Goal: Transaction & Acquisition: Purchase product/service

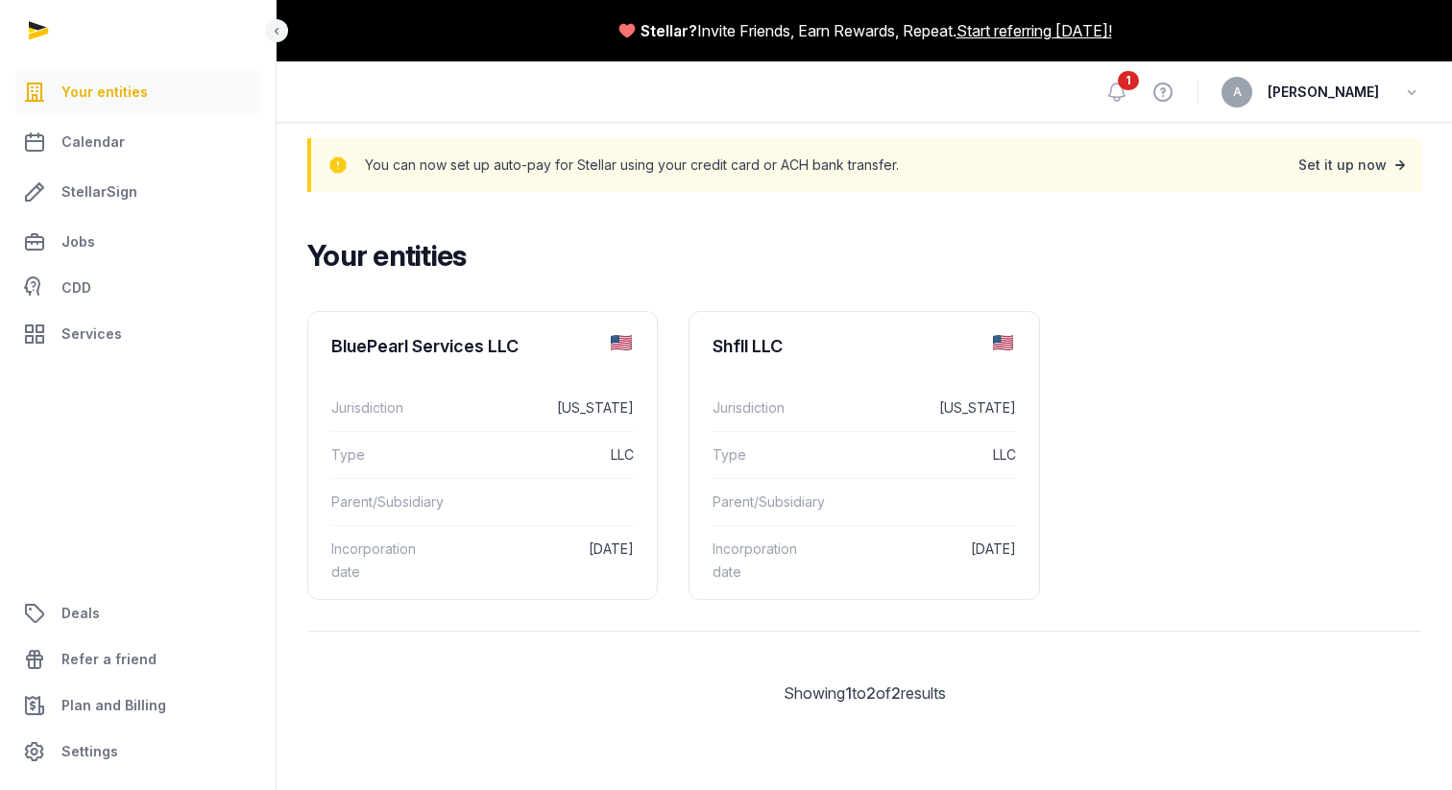
click at [1365, 168] on div "Set it up now" at bounding box center [1353, 165] width 111 height 27
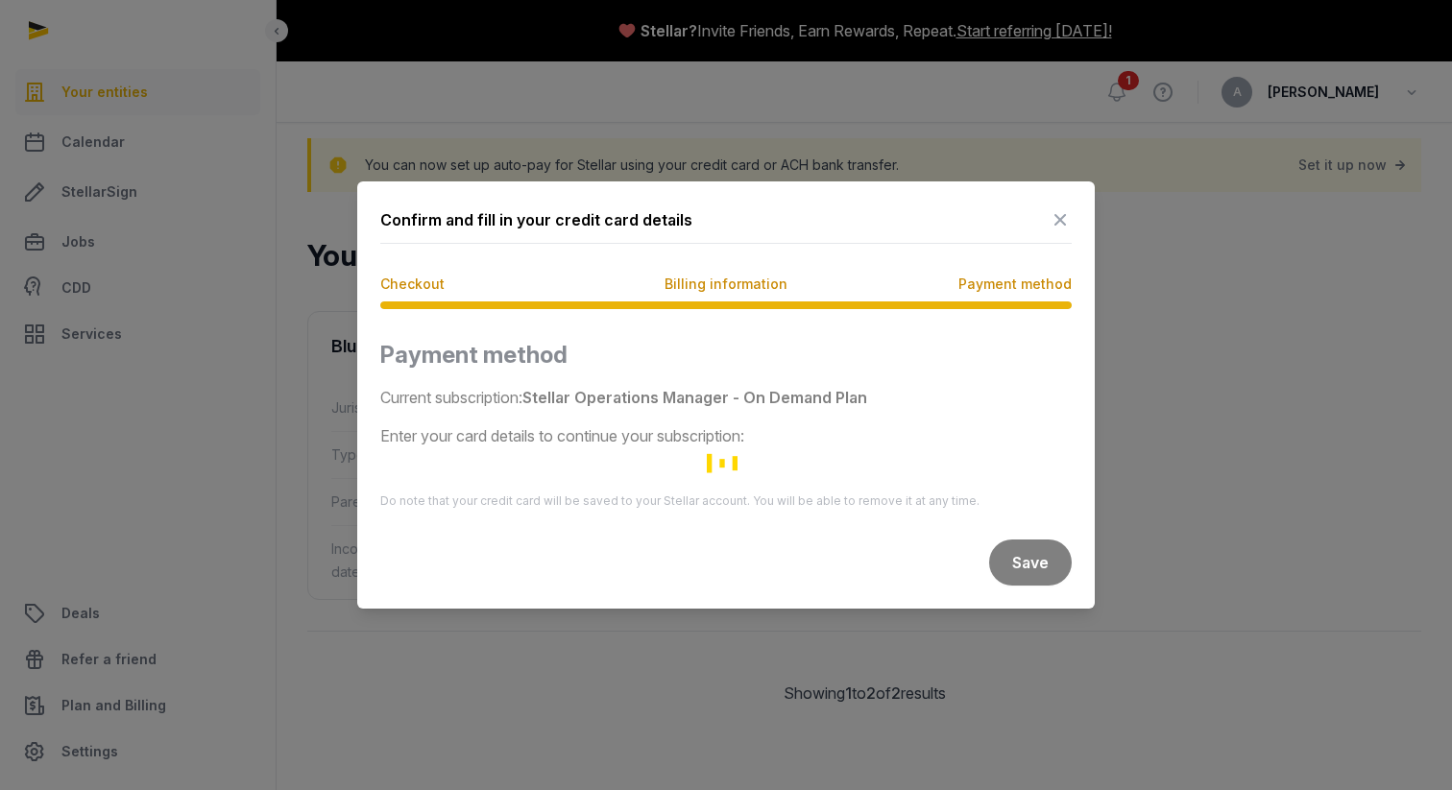
click at [801, 393] on div "Loading" at bounding box center [725, 463] width 691 height 246
click at [572, 442] on div "Loading" at bounding box center [725, 463] width 691 height 246
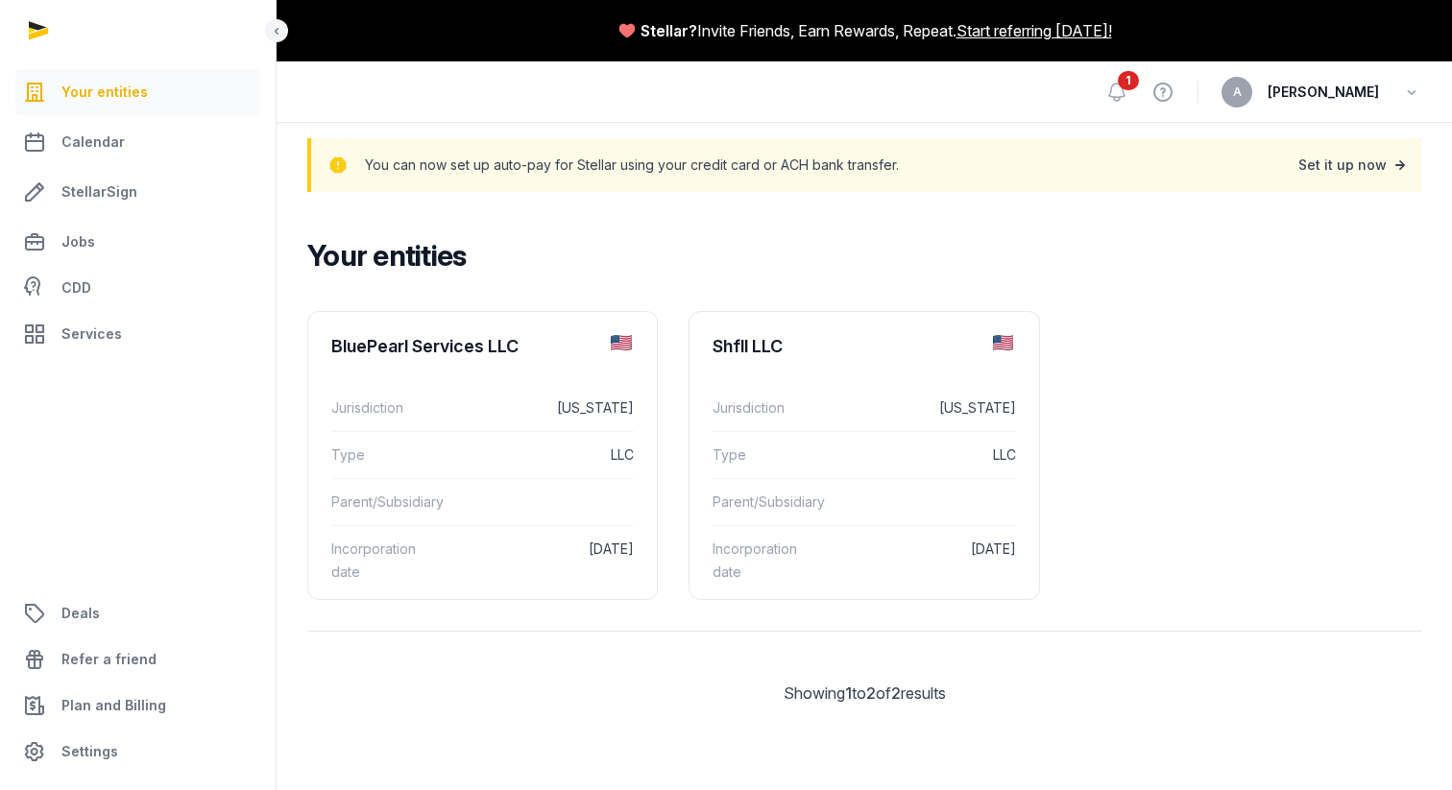
click at [1328, 161] on div "Set it up now" at bounding box center [1353, 165] width 111 height 27
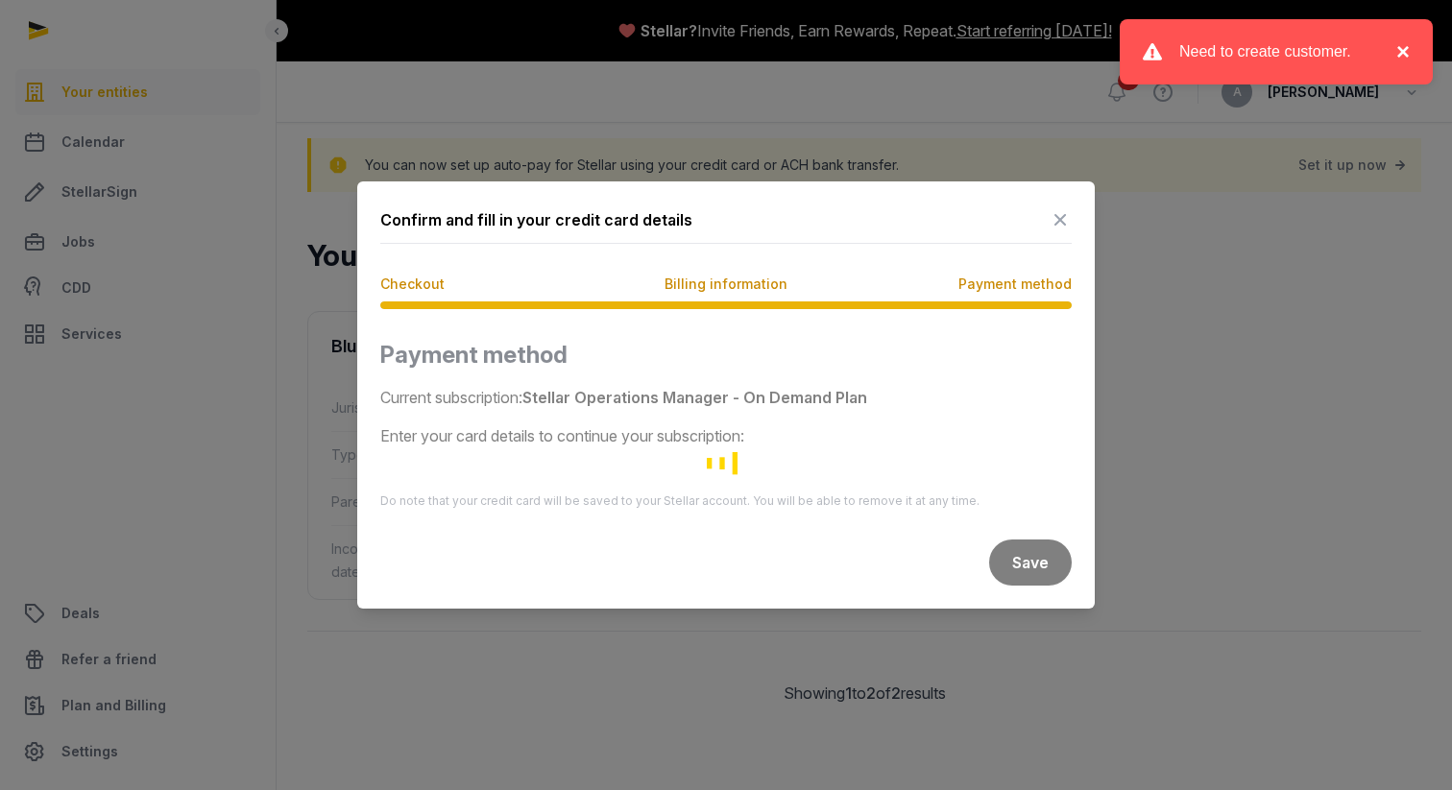
click at [1405, 52] on button "×" at bounding box center [1397, 51] width 23 height 23
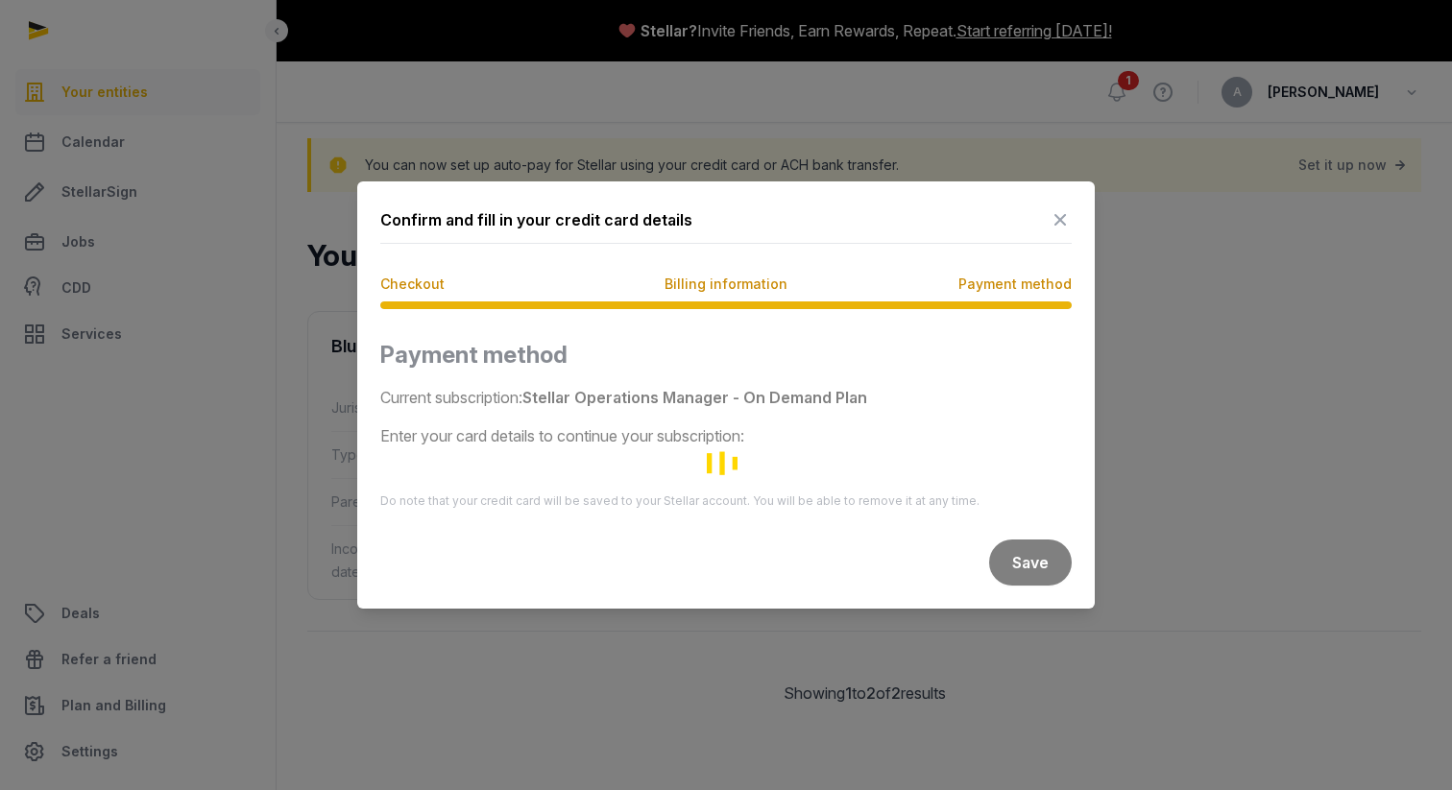
click at [1058, 229] on icon at bounding box center [1059, 220] width 23 height 31
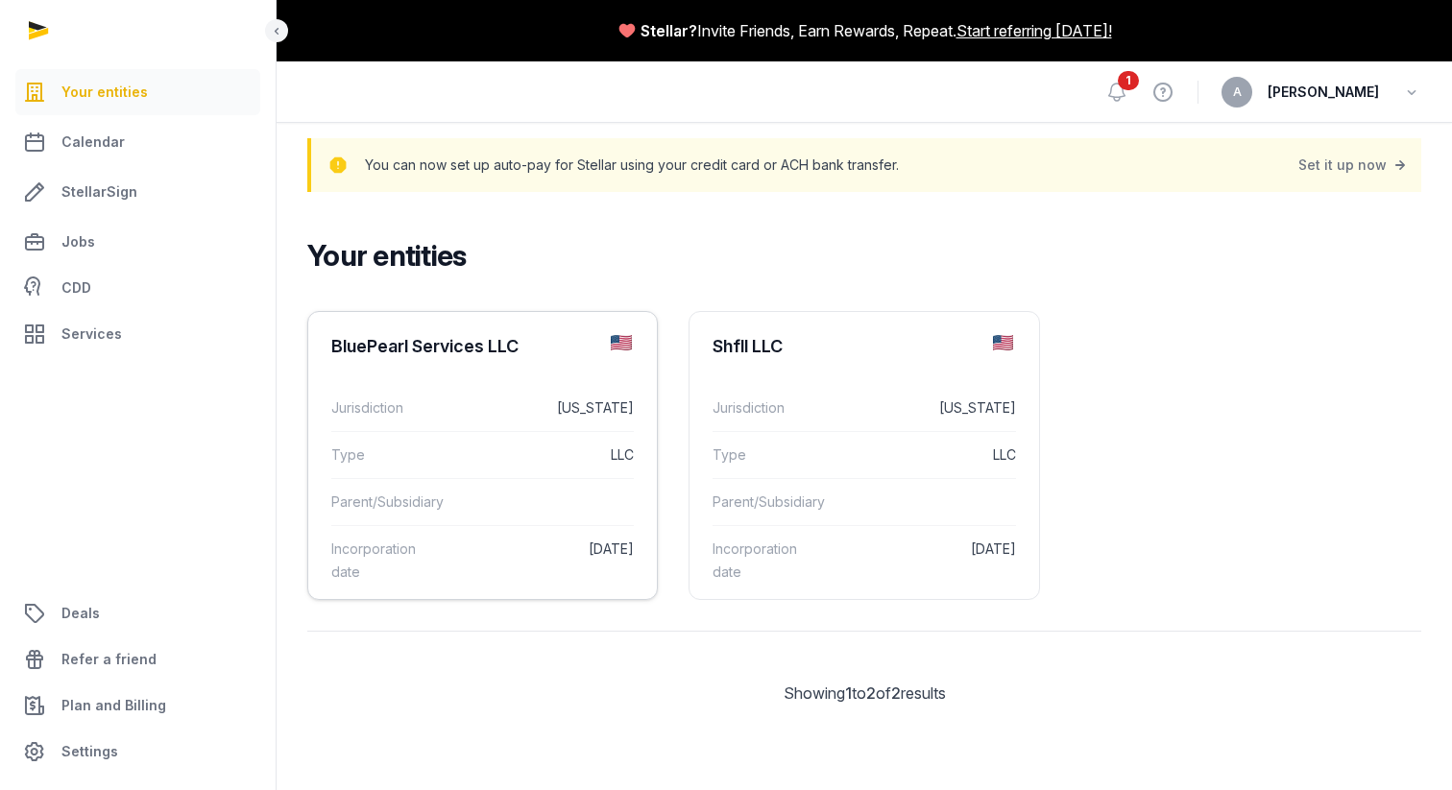
click at [452, 348] on div "BluePearl Services LLC" at bounding box center [424, 346] width 187 height 23
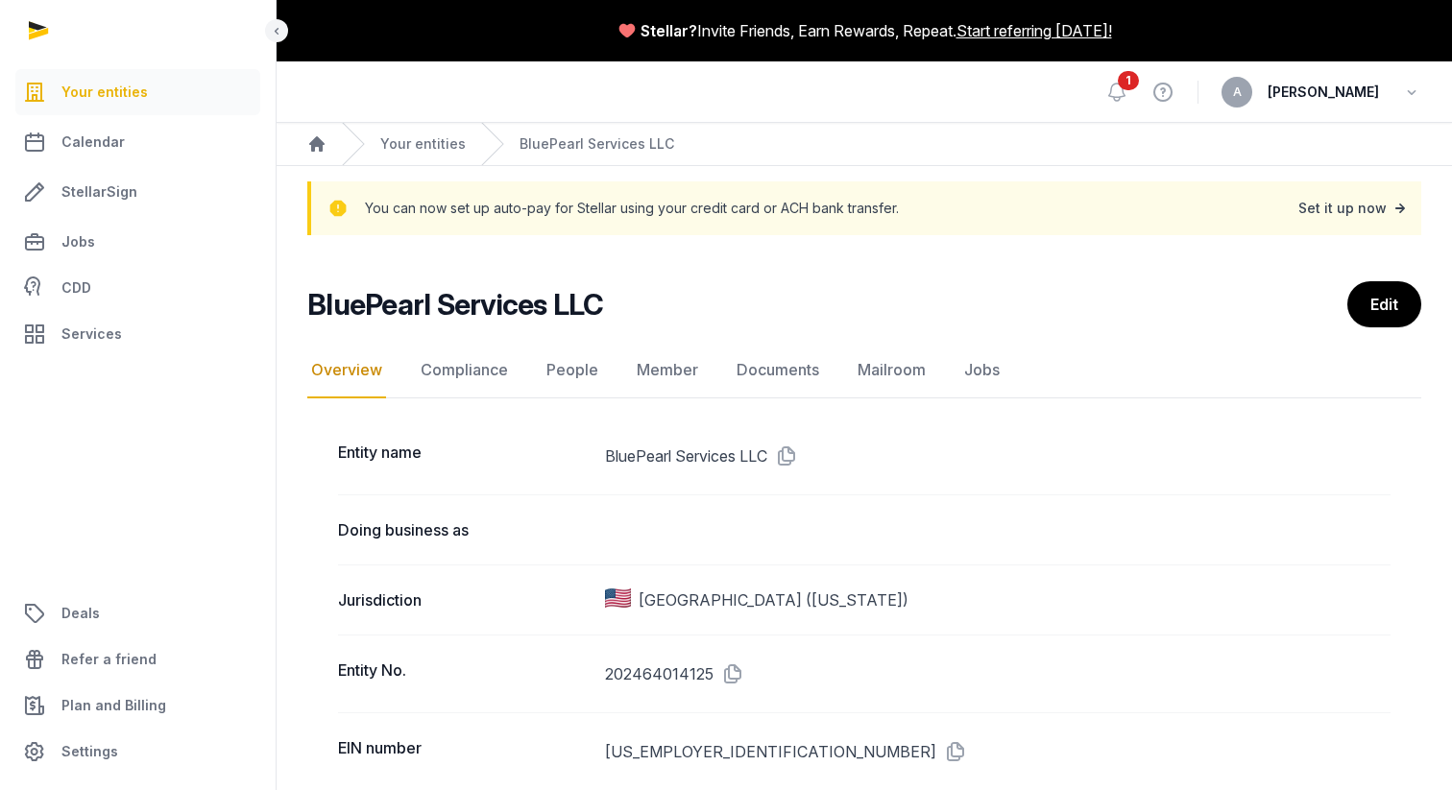
click at [1354, 211] on div "Set it up now" at bounding box center [1353, 208] width 111 height 27
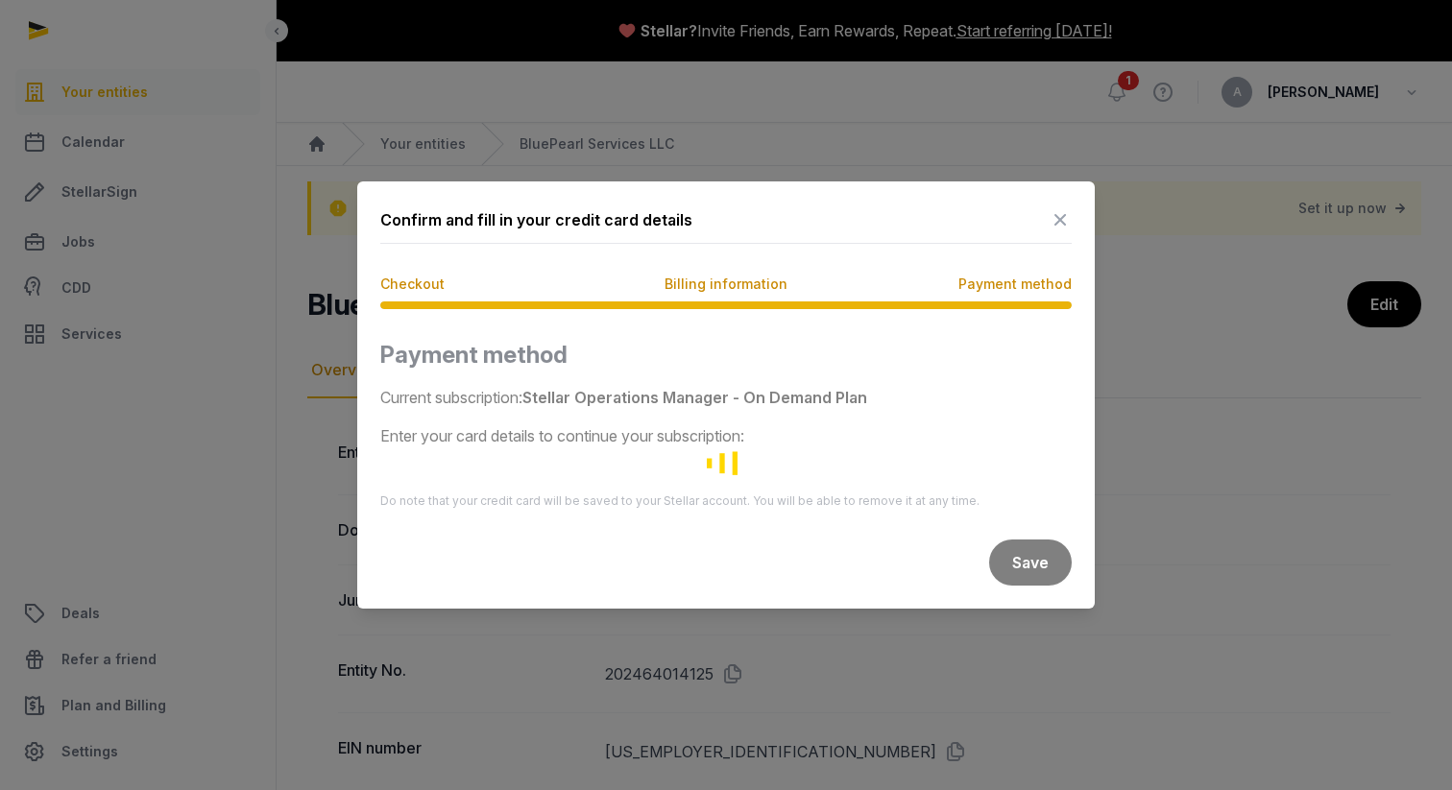
click at [1031, 567] on div "Loading" at bounding box center [725, 463] width 691 height 246
click at [1003, 449] on div "Loading" at bounding box center [725, 463] width 691 height 246
click at [729, 291] on span "Billing information" at bounding box center [725, 284] width 123 height 19
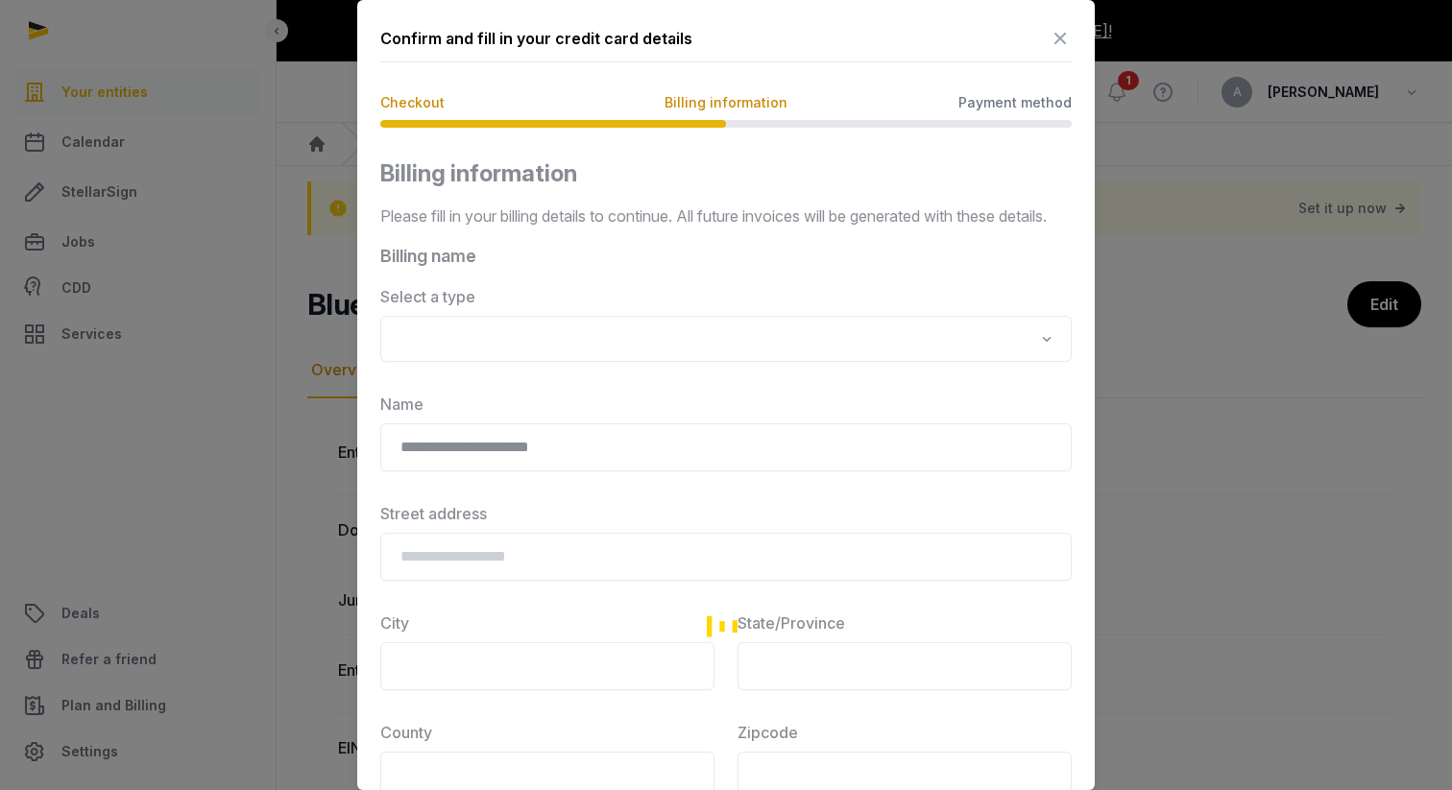
click at [407, 94] on span "Checkout" at bounding box center [412, 102] width 64 height 19
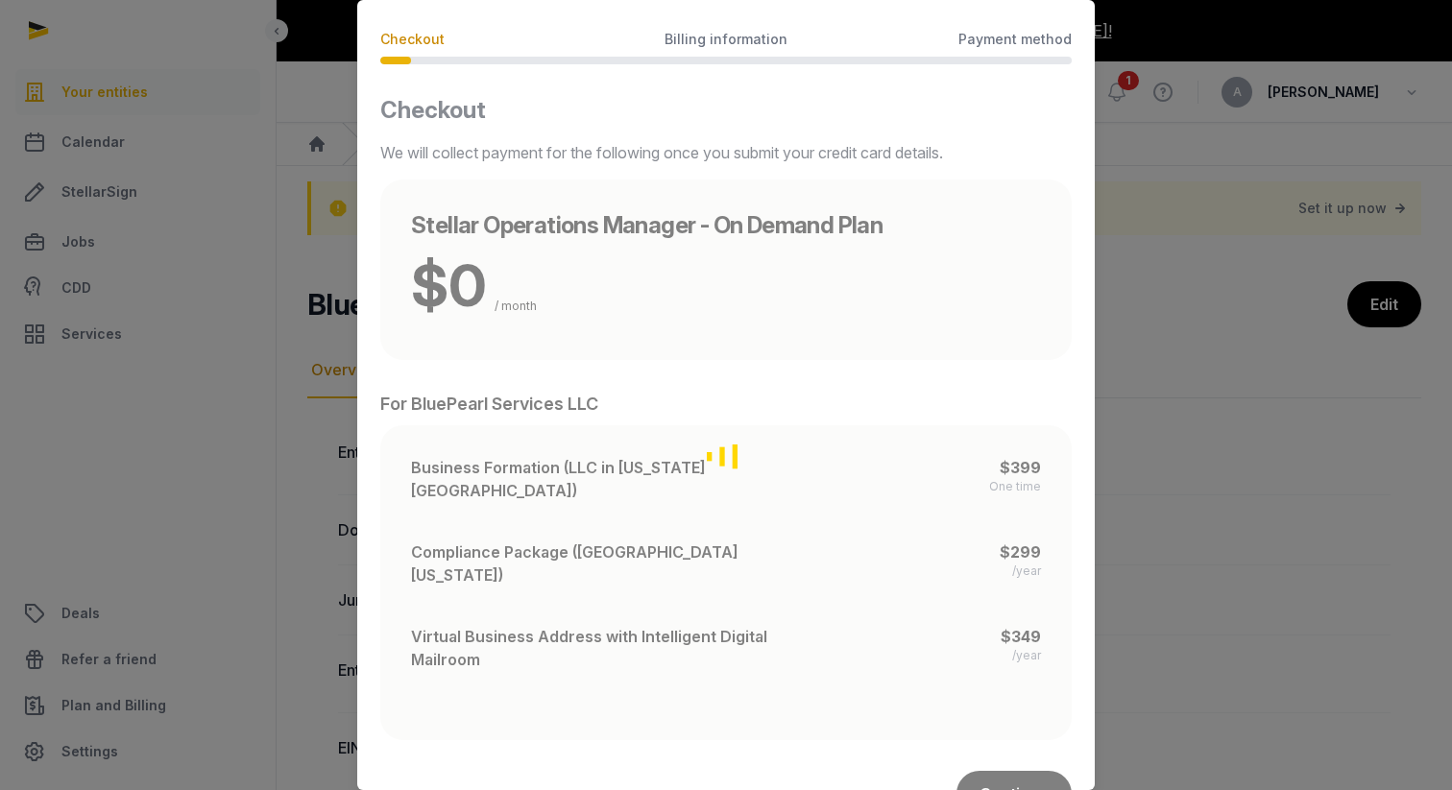
scroll to position [67, 0]
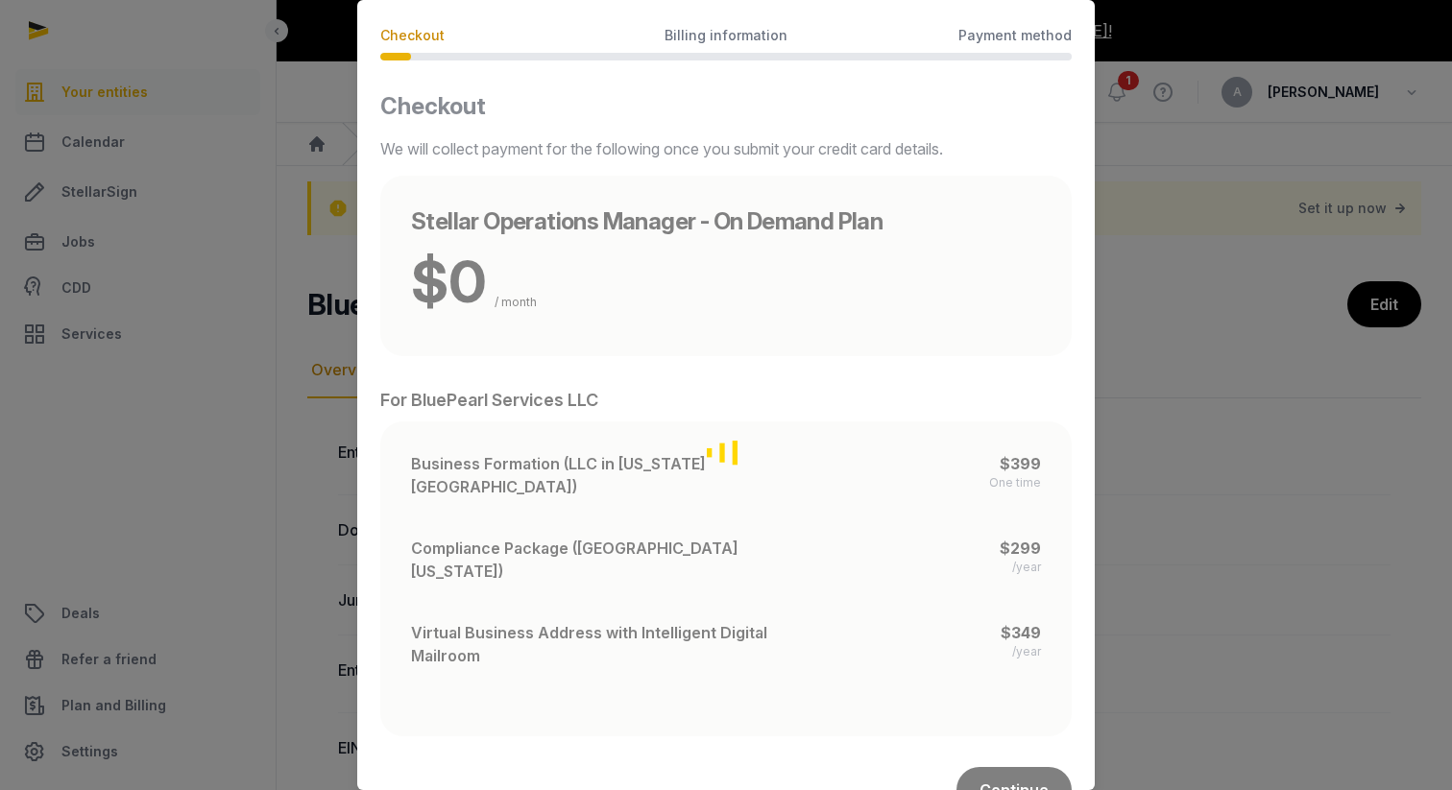
click at [624, 529] on div "Loading" at bounding box center [725, 452] width 691 height 722
click at [548, 366] on div "Loading" at bounding box center [725, 452] width 691 height 722
click at [594, 533] on div "Loading" at bounding box center [725, 452] width 691 height 722
click at [586, 597] on div "Loading" at bounding box center [725, 452] width 691 height 722
click at [1027, 601] on div "Loading" at bounding box center [725, 452] width 691 height 722
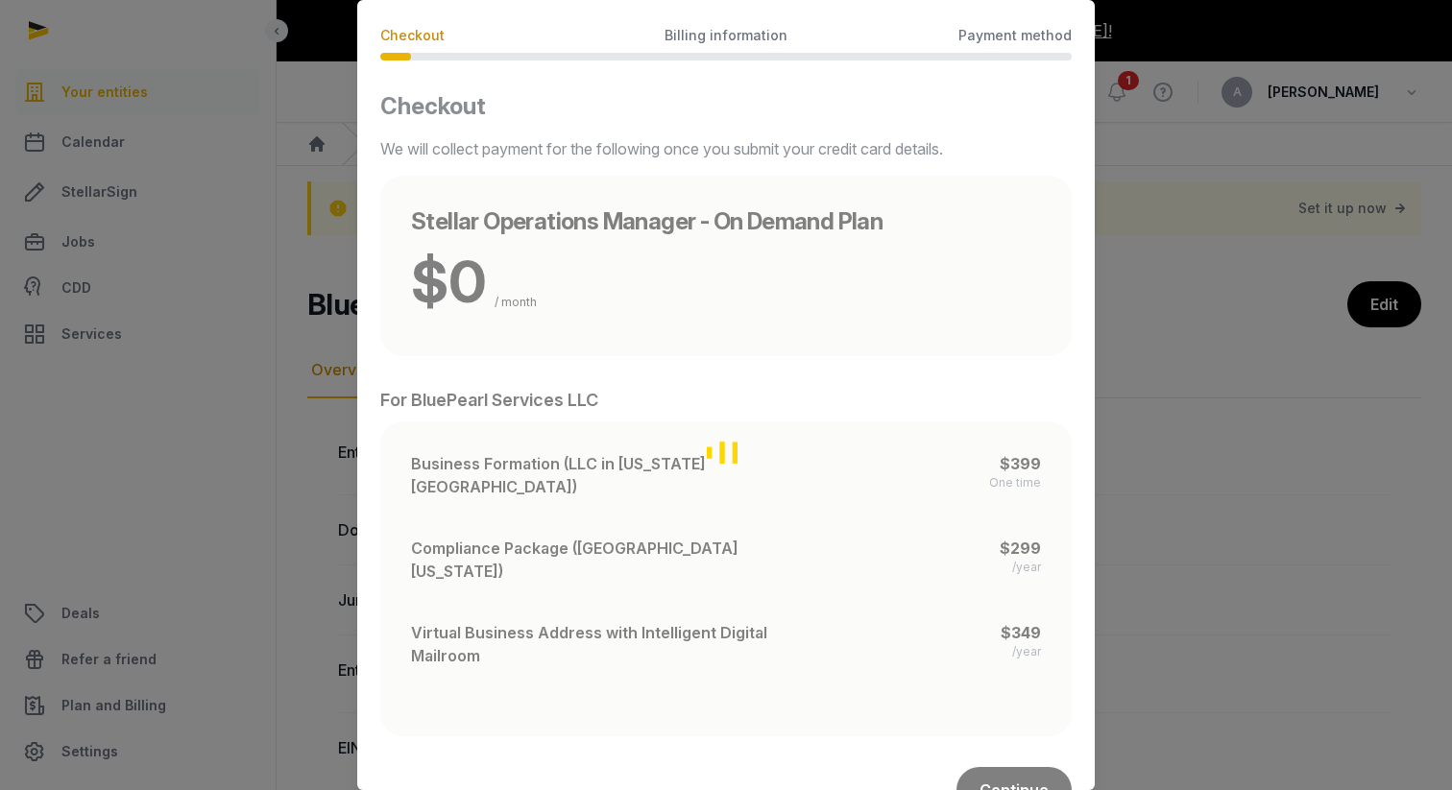
click at [738, 36] on span "Billing information" at bounding box center [725, 35] width 123 height 19
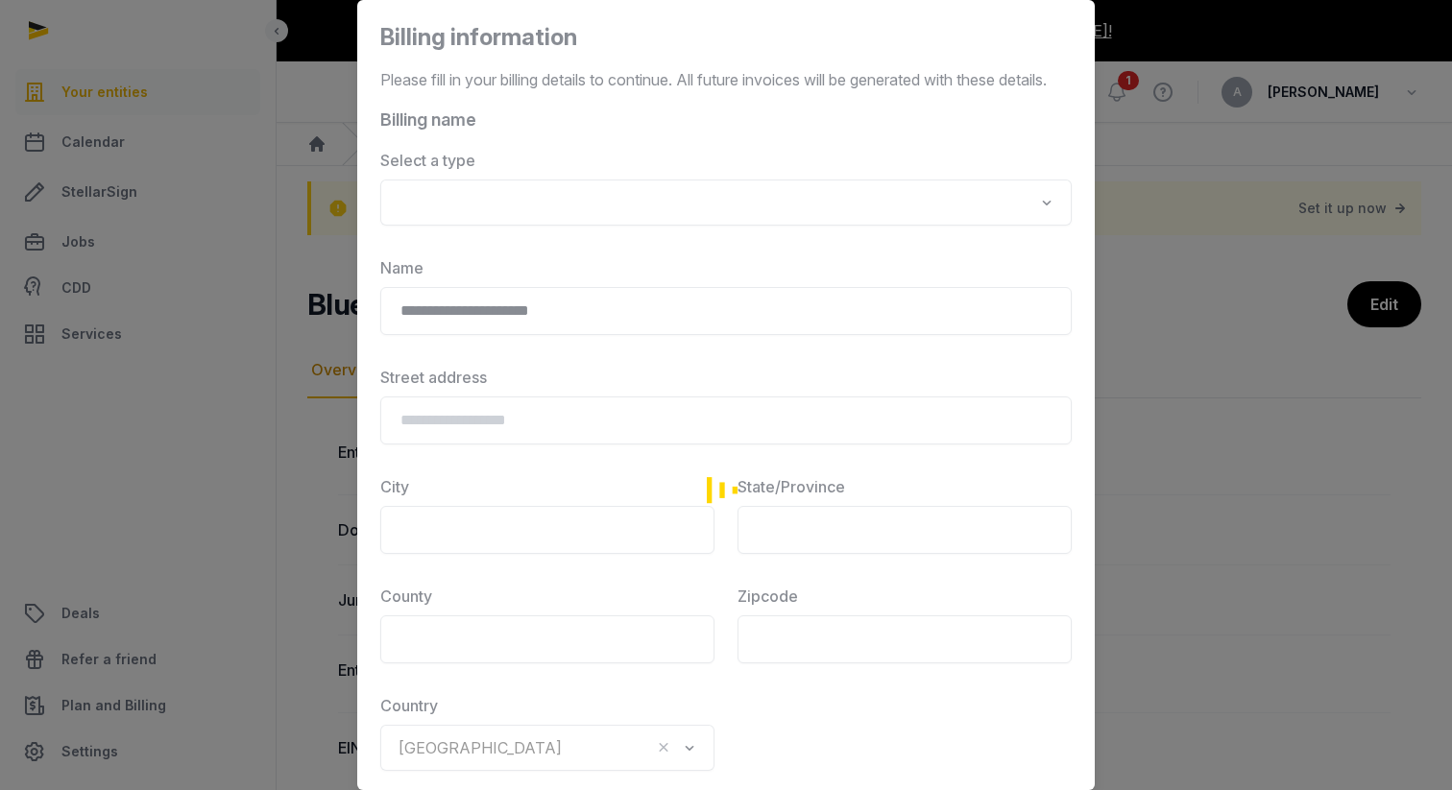
scroll to position [0, 0]
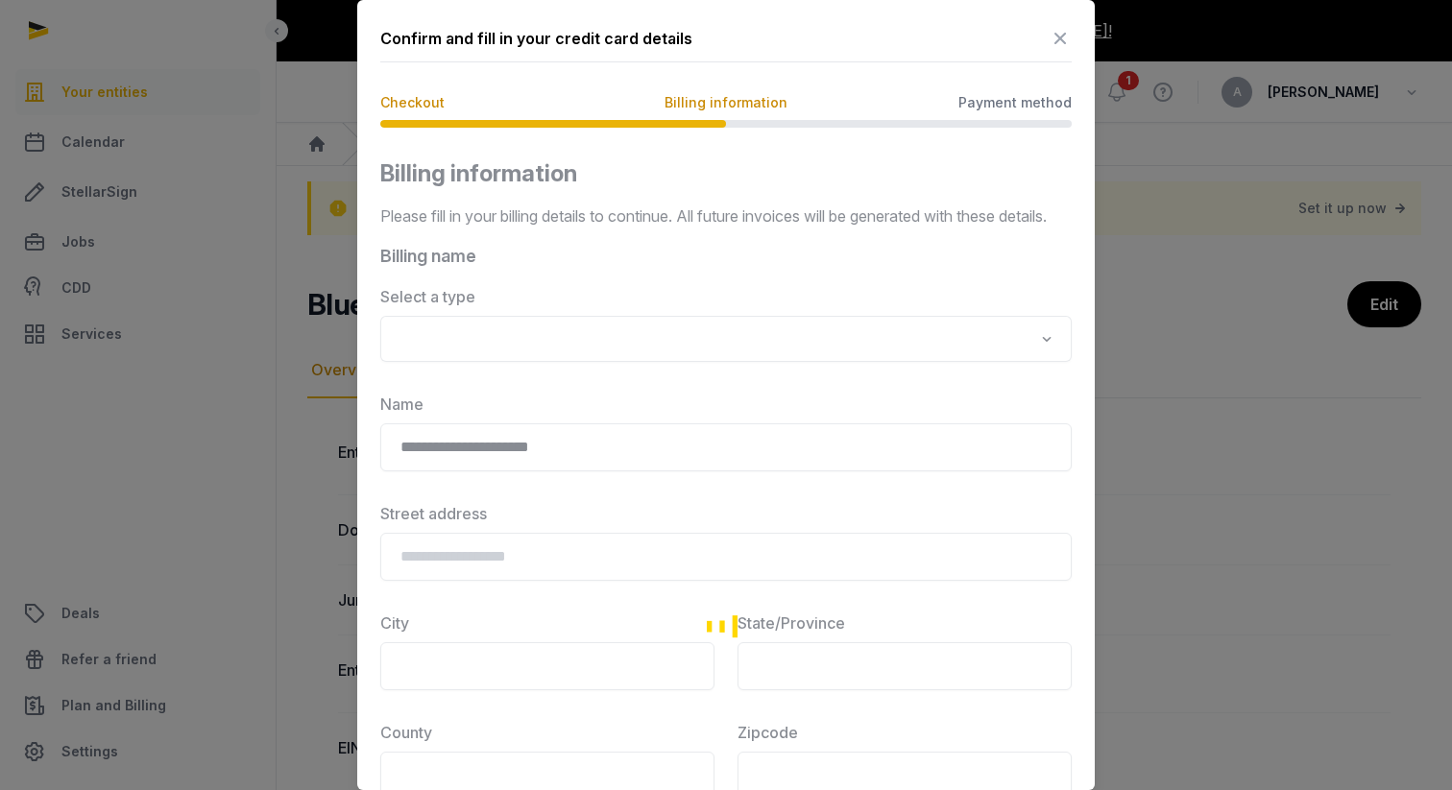
click at [1030, 102] on span "Payment method" at bounding box center [1014, 102] width 113 height 19
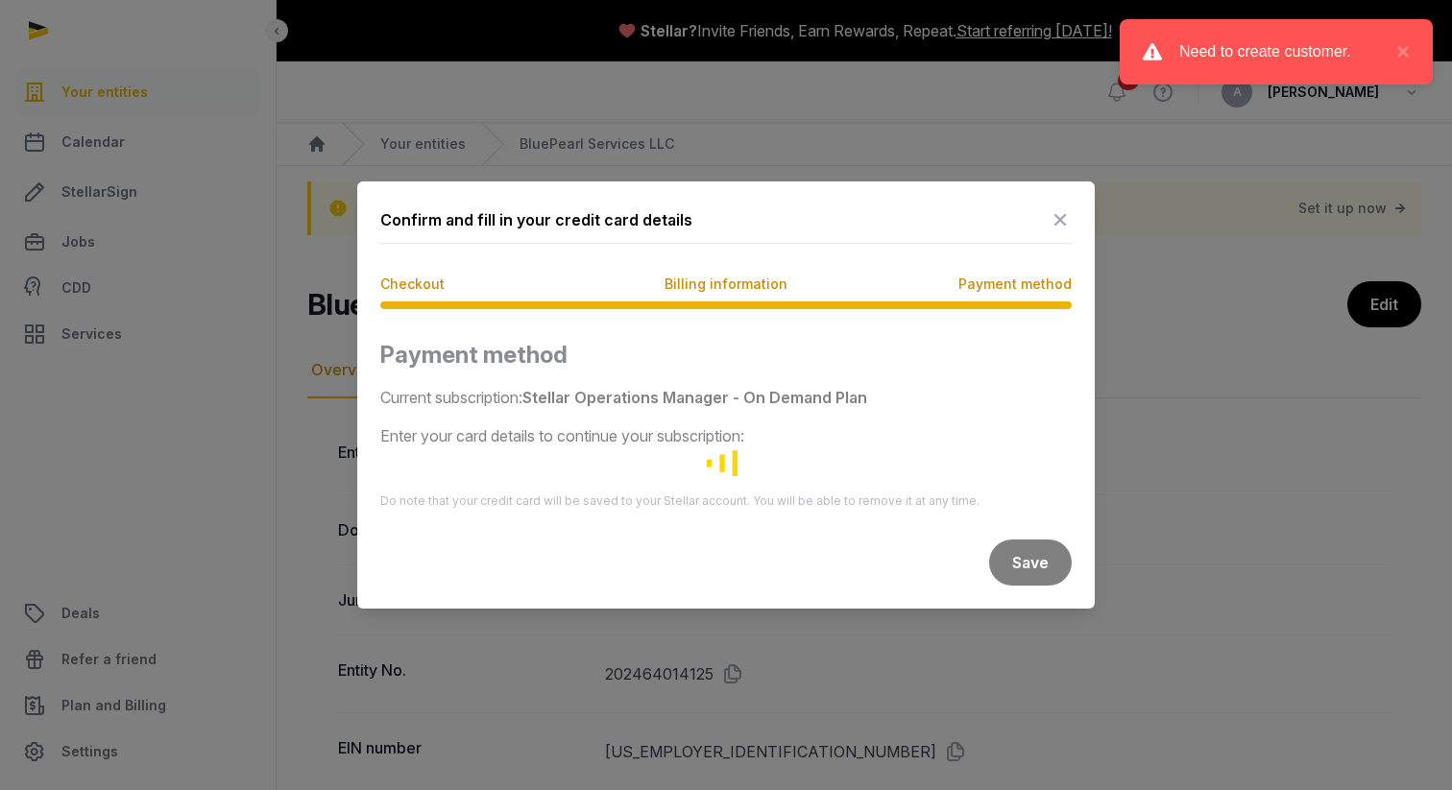
click at [426, 287] on span "Checkout" at bounding box center [412, 284] width 64 height 19
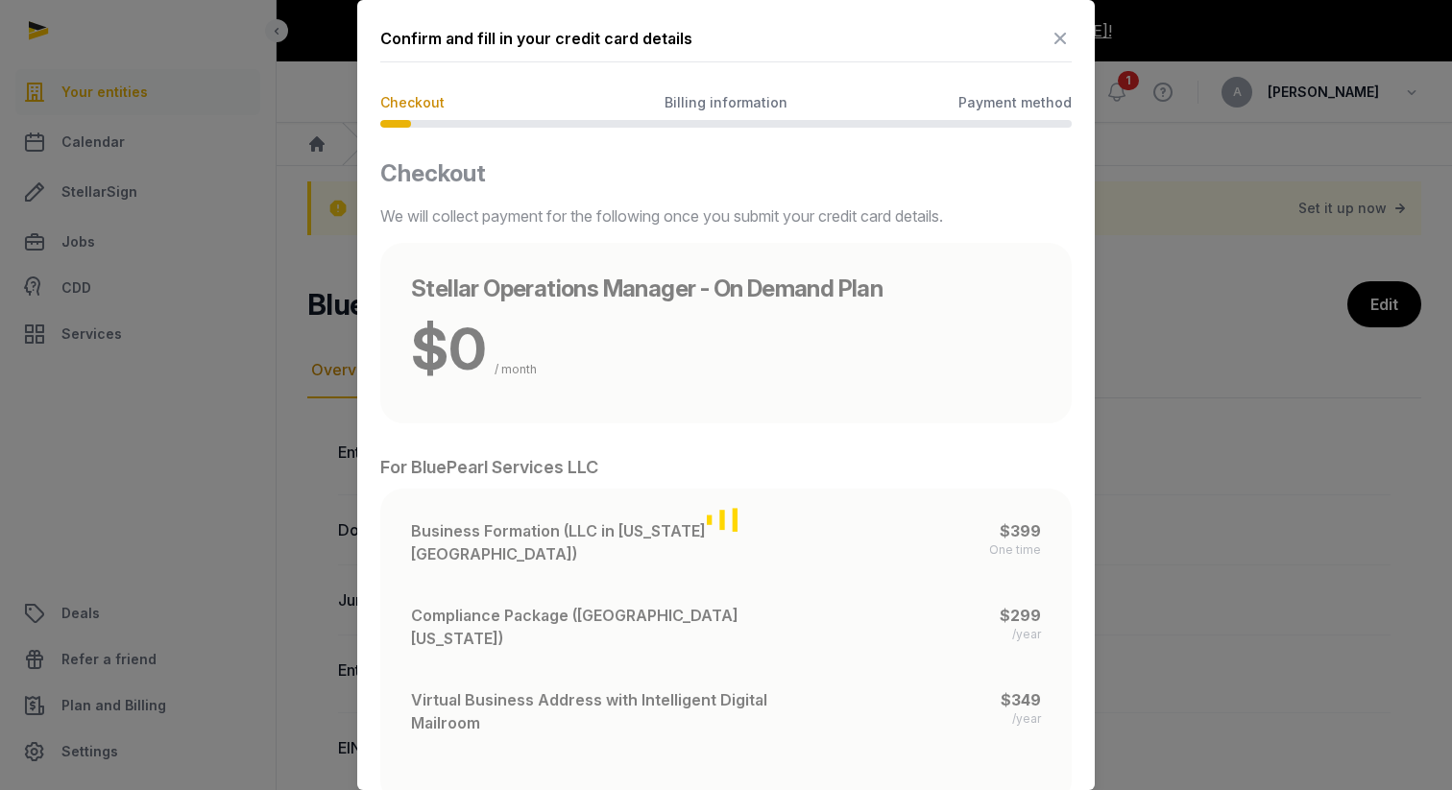
click at [732, 108] on span "Billing information" at bounding box center [725, 102] width 123 height 19
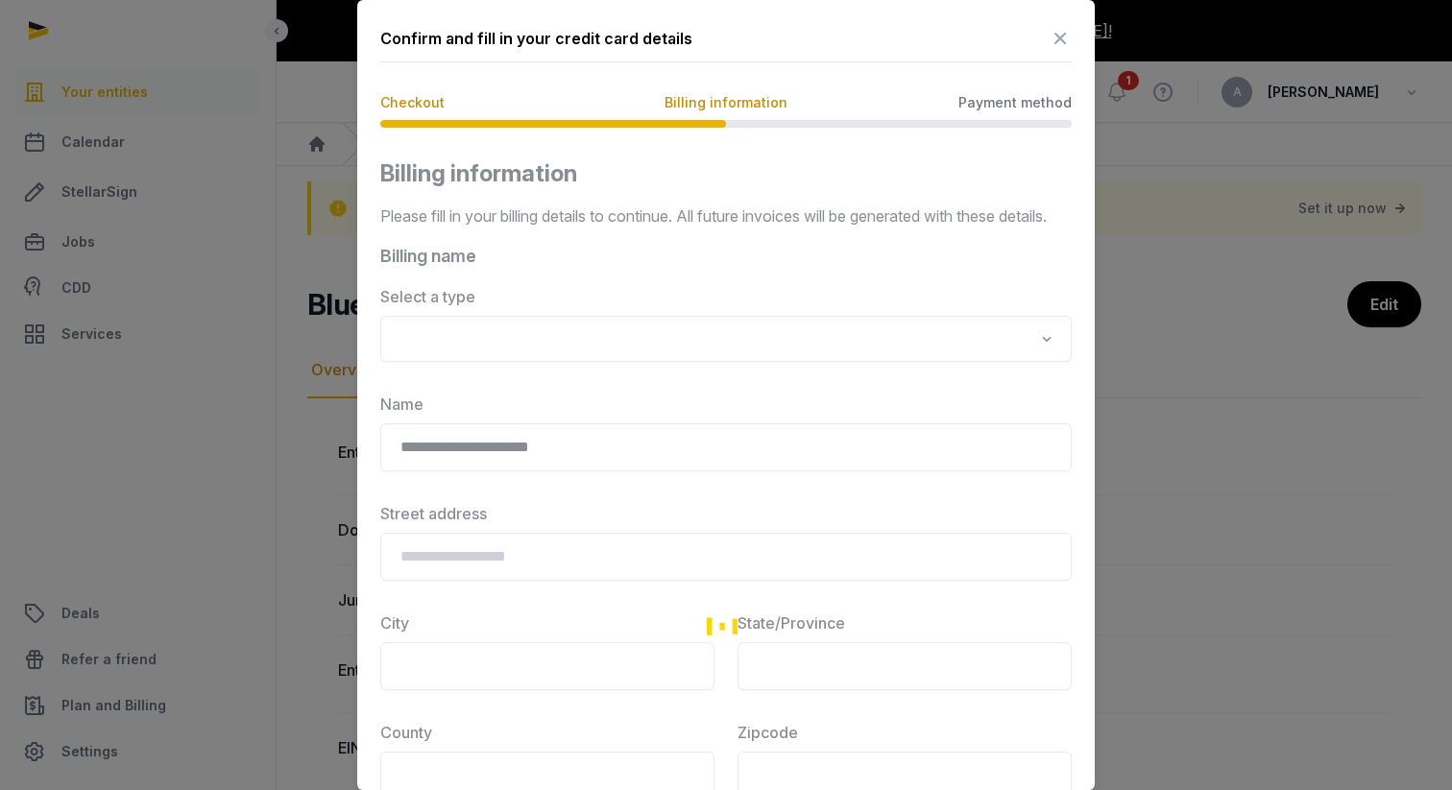
click at [1008, 113] on div "Checkout Billing information Payment method" at bounding box center [725, 110] width 691 height 35
click at [1012, 107] on span "Payment method" at bounding box center [1014, 102] width 113 height 19
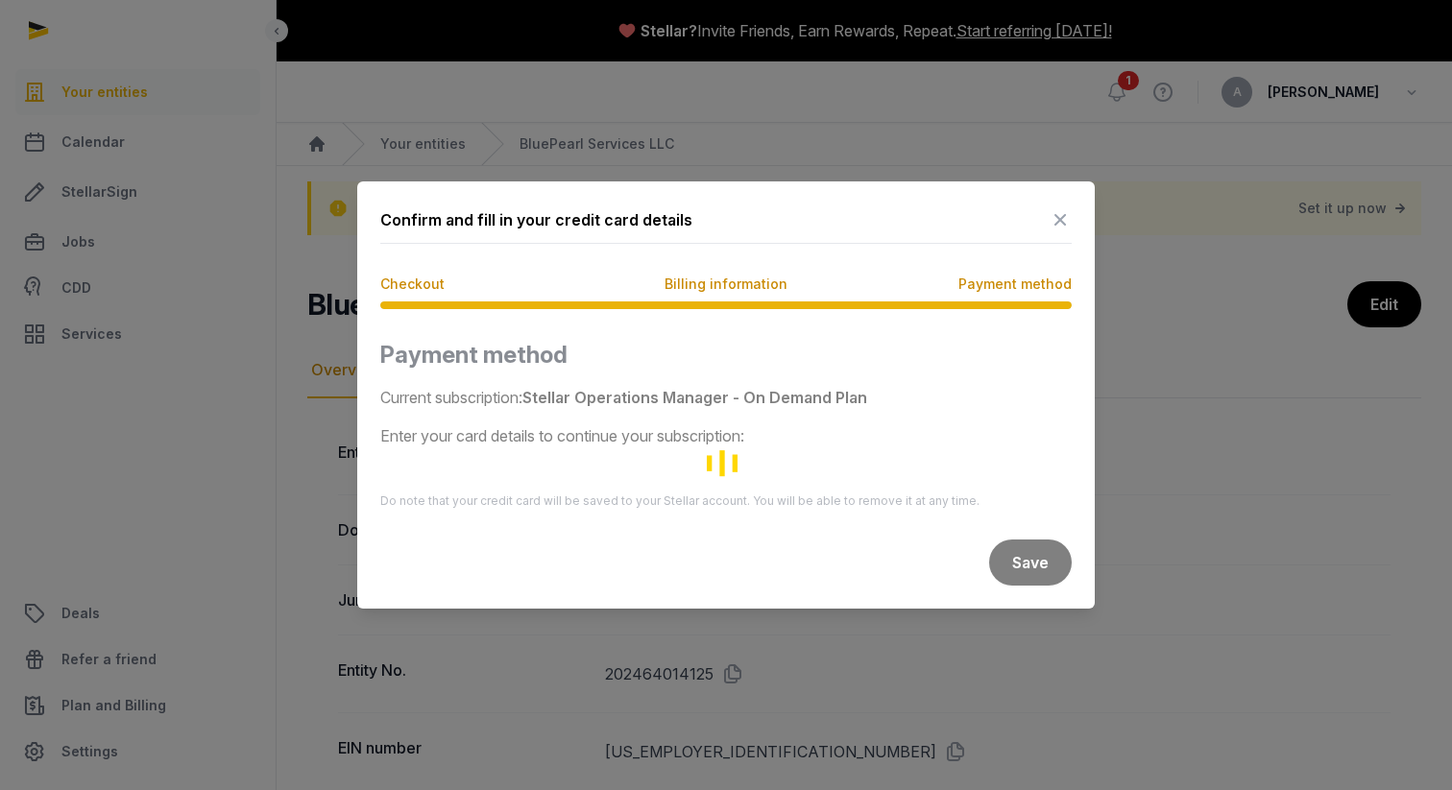
click at [1062, 222] on icon at bounding box center [1059, 220] width 23 height 31
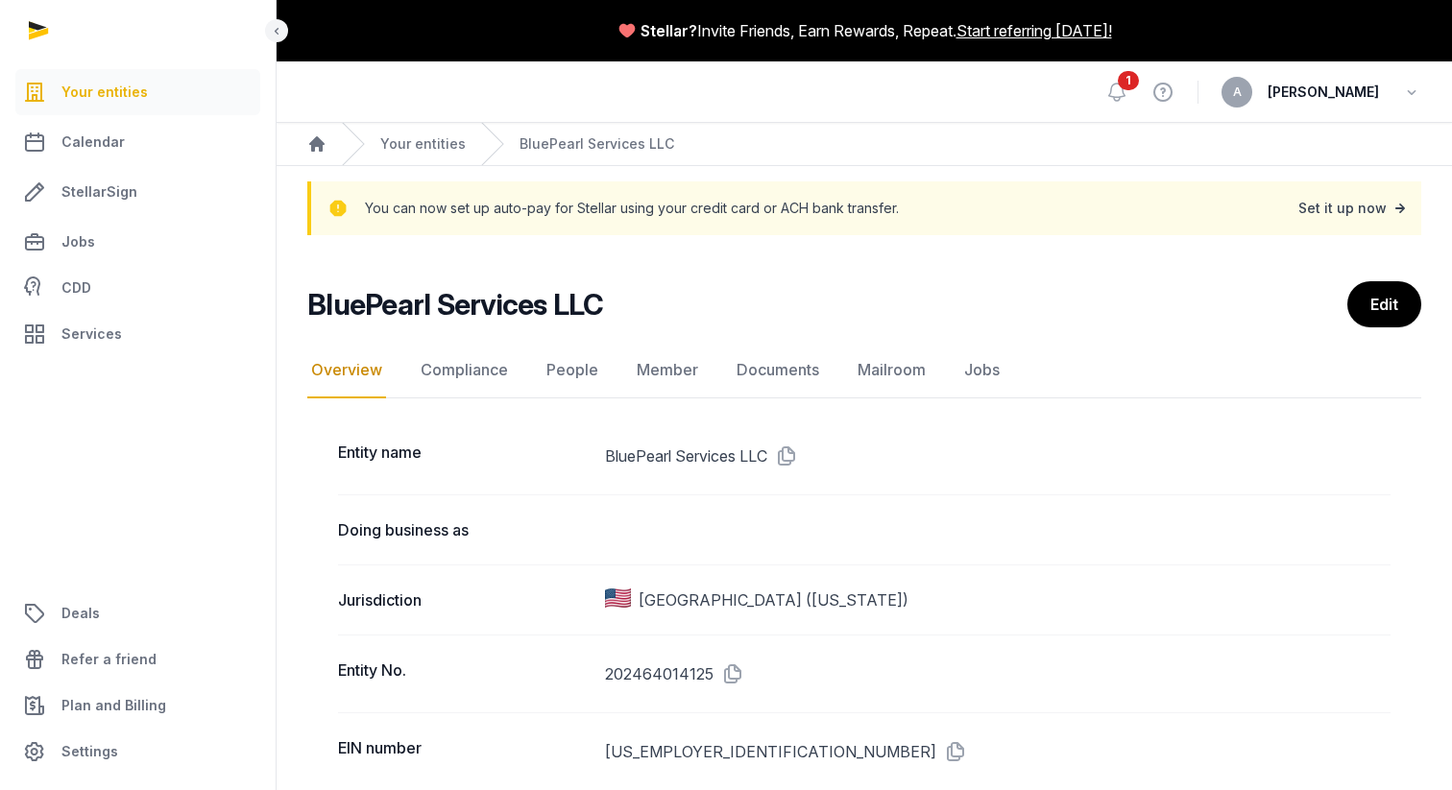
scroll to position [1, 0]
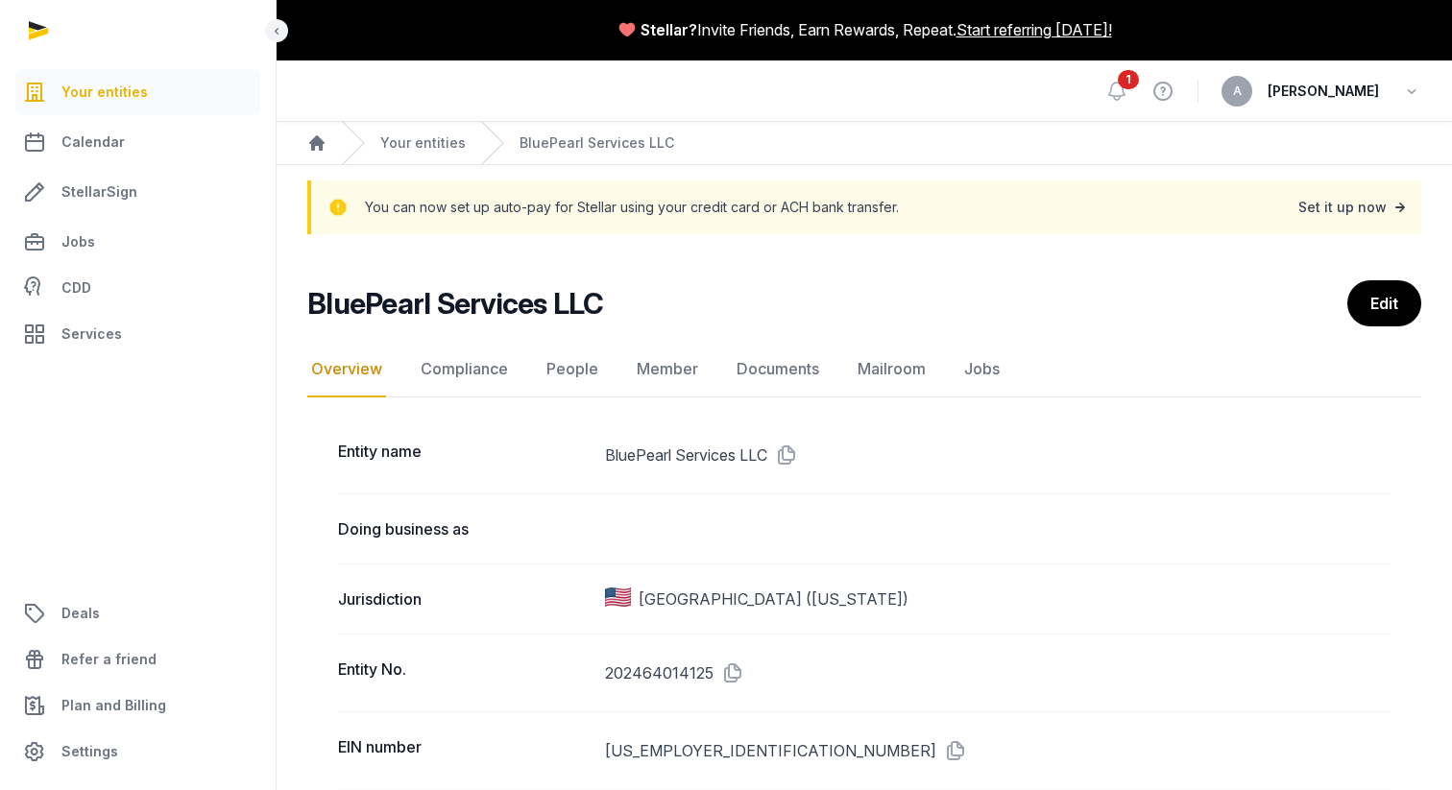
click at [1346, 208] on div "Set it up now" at bounding box center [1353, 207] width 111 height 27
